Goal: Transaction & Acquisition: Obtain resource

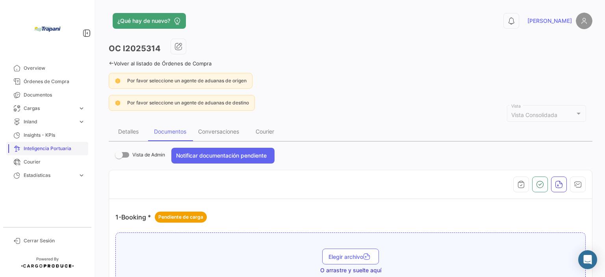
scroll to position [708, 0]
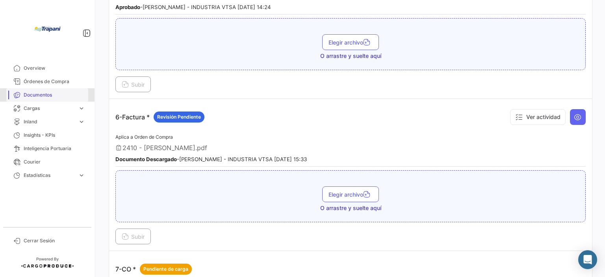
click at [61, 96] on span "Documentos" at bounding box center [54, 94] width 61 height 7
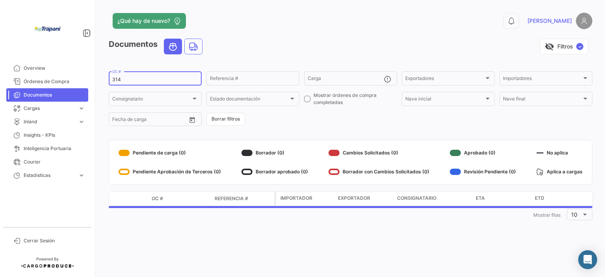
click at [121, 81] on input "314" at bounding box center [155, 80] width 86 height 6
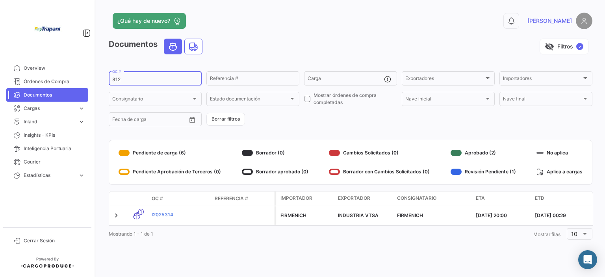
type input "312"
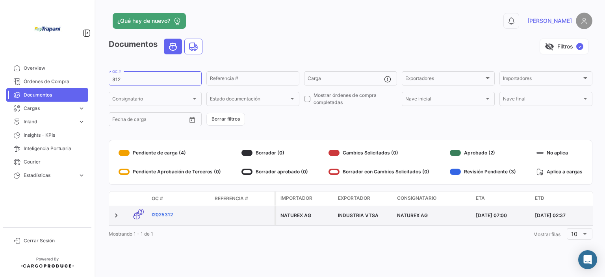
click at [172, 216] on link "I2025312" at bounding box center [180, 214] width 57 height 7
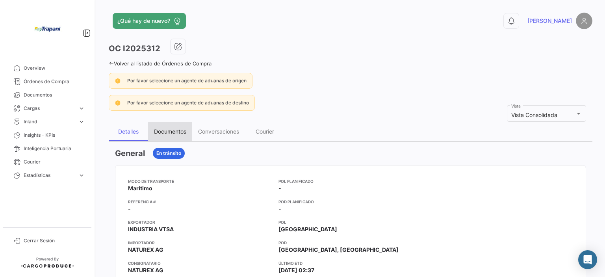
click at [185, 131] on div "Documentos" at bounding box center [170, 131] width 32 height 7
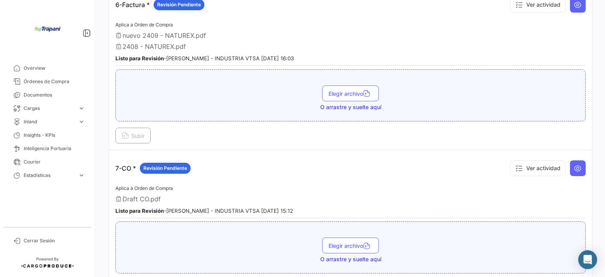
scroll to position [945, 0]
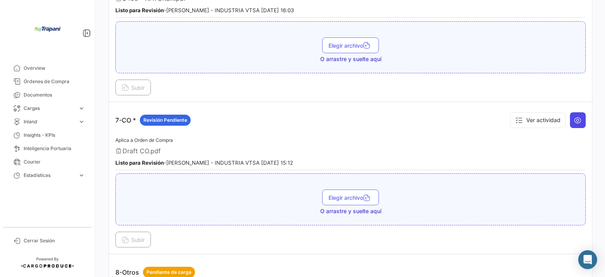
click at [573, 116] on icon at bounding box center [577, 120] width 8 height 8
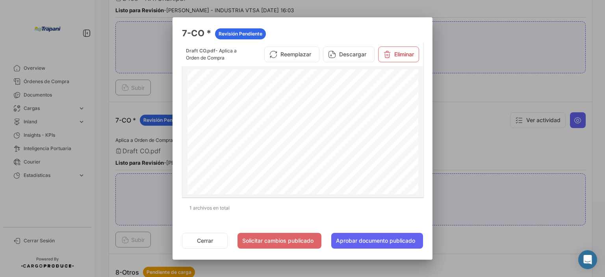
scroll to position [118, 0]
click at [346, 58] on button "Descargar" at bounding box center [349, 54] width 52 height 16
